Goal: Task Accomplishment & Management: Complete application form

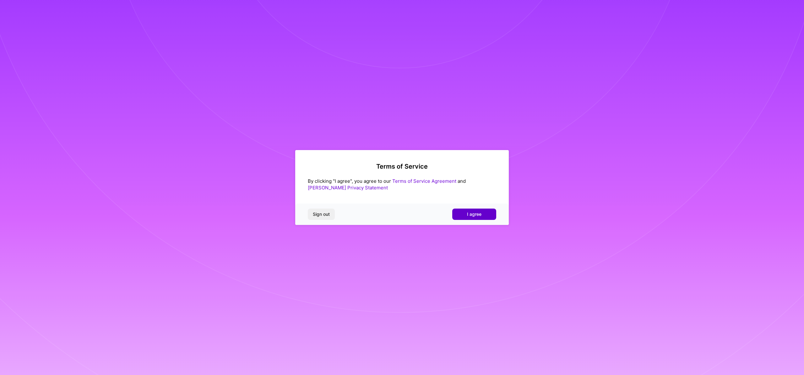
click at [461, 210] on button "I agree" at bounding box center [474, 213] width 44 height 11
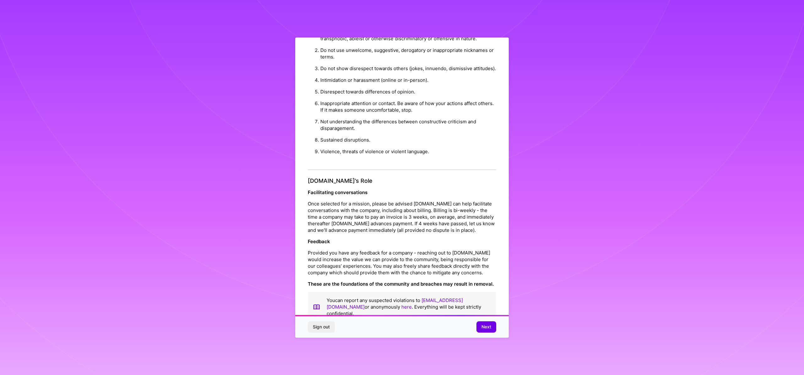
scroll to position [18, 0]
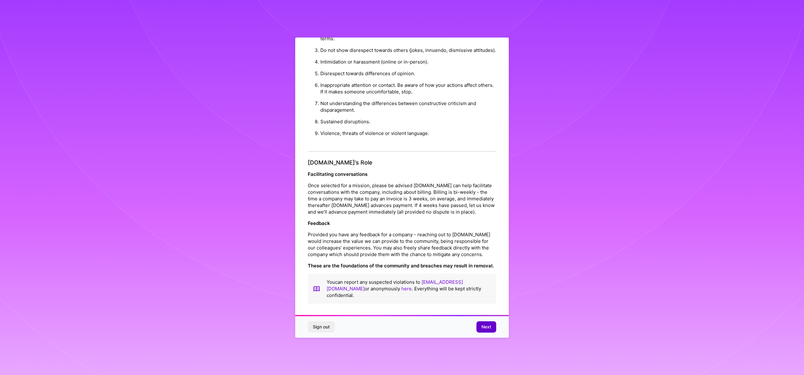
click at [487, 325] on span "Next" at bounding box center [487, 326] width 10 height 6
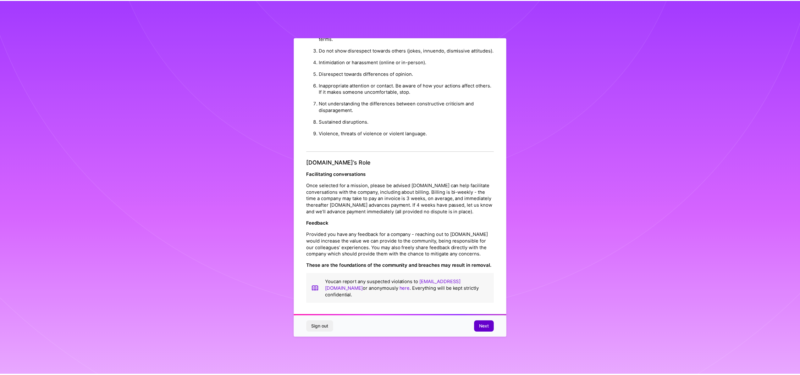
scroll to position [0, 0]
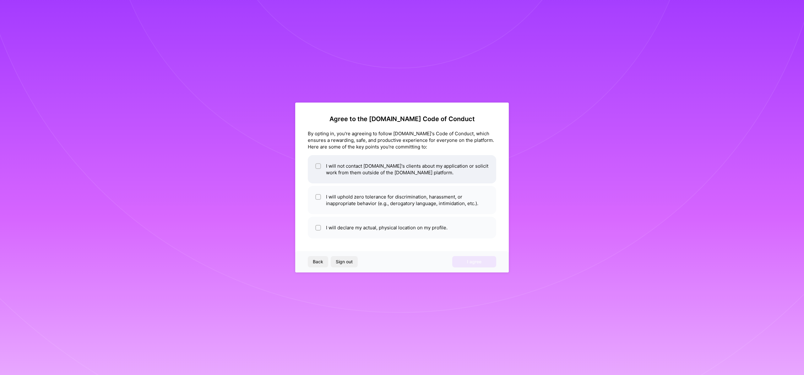
click at [347, 173] on li "I will not contact [DOMAIN_NAME]'s clients about my application or solicit work…" at bounding box center [402, 169] width 189 height 28
checkbox input "true"
click at [339, 201] on li "I will uphold zero tolerance for discrimination, harassment, or inappropriate b…" at bounding box center [402, 200] width 189 height 28
checkbox input "true"
click at [347, 231] on li "I will declare my actual, physical location on my profile." at bounding box center [402, 227] width 189 height 22
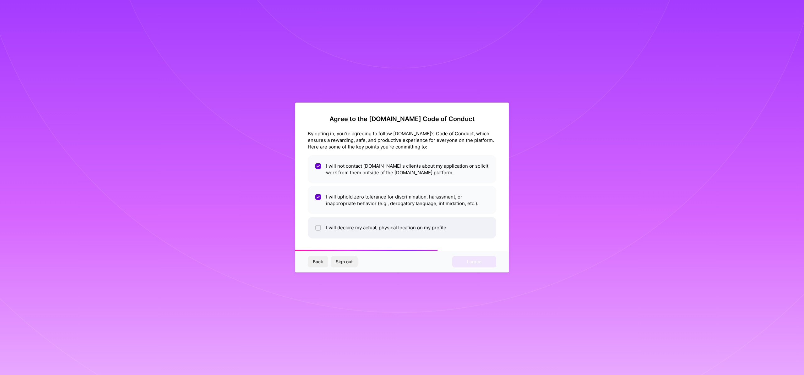
checkbox input "true"
click at [474, 262] on span "I agree" at bounding box center [474, 261] width 14 height 6
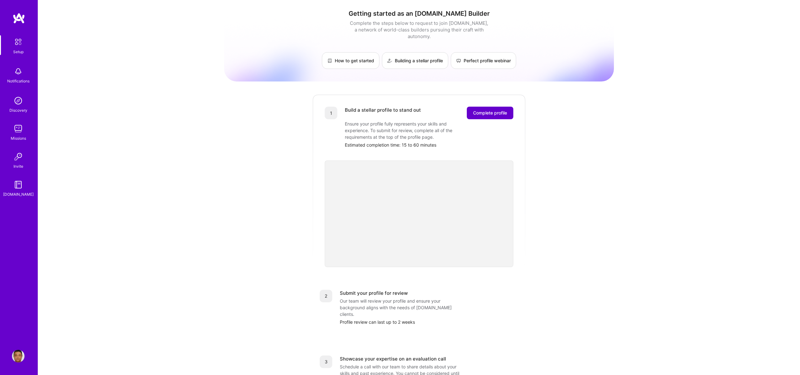
click at [476, 110] on button "Complete profile" at bounding box center [490, 113] width 47 height 13
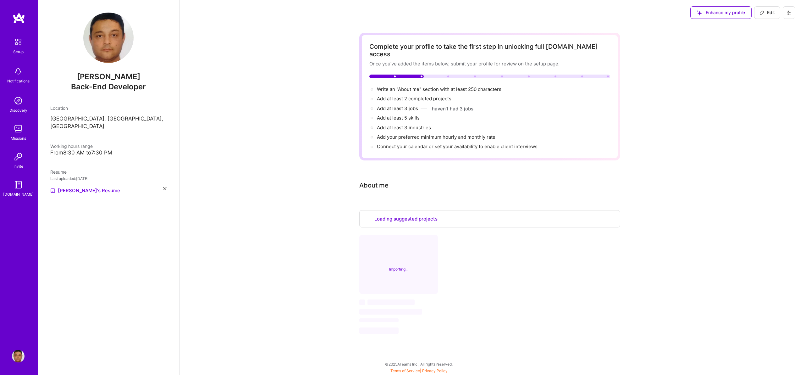
select select "US"
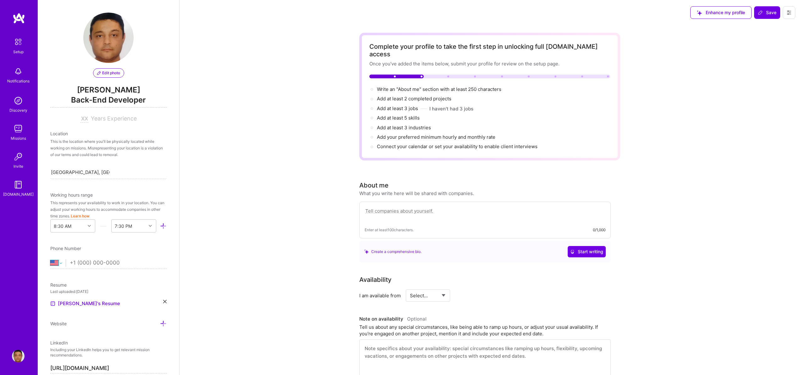
click at [60, 264] on select "[GEOGRAPHIC_DATA] [GEOGRAPHIC_DATA] [GEOGRAPHIC_DATA] [GEOGRAPHIC_DATA] [US_STA…" at bounding box center [57, 263] width 15 height 8
select select "CA"
click at [87, 264] on input "+1" at bounding box center [118, 263] width 97 height 18
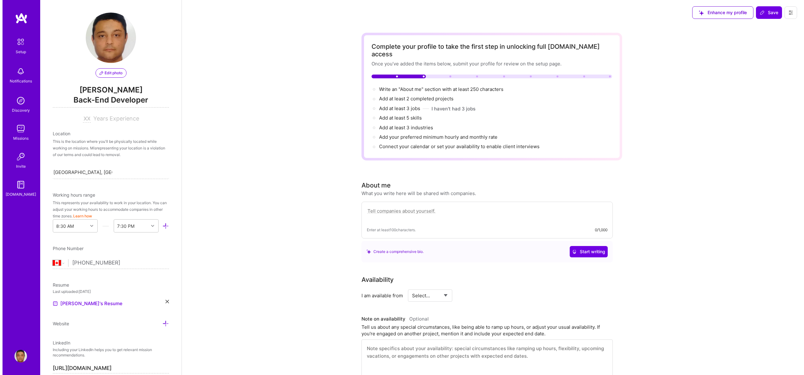
scroll to position [143, 0]
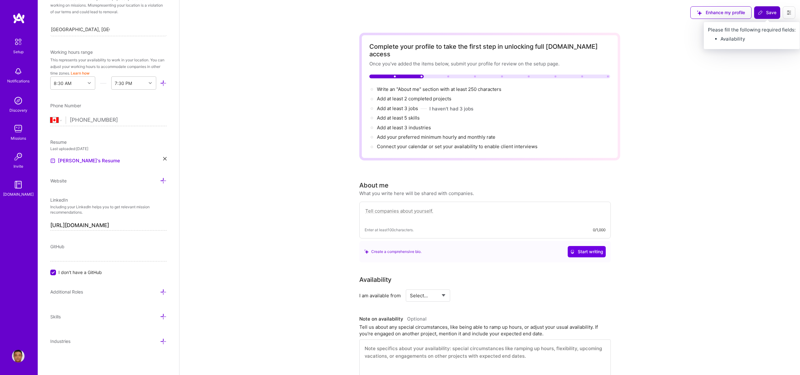
type input "[PHONE_NUMBER]"
click at [763, 15] on span "Save" at bounding box center [767, 12] width 19 height 6
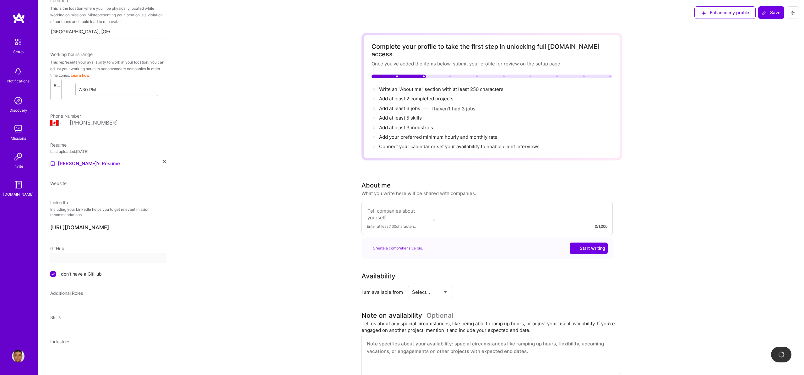
scroll to position [0, 0]
